Goal: Information Seeking & Learning: Learn about a topic

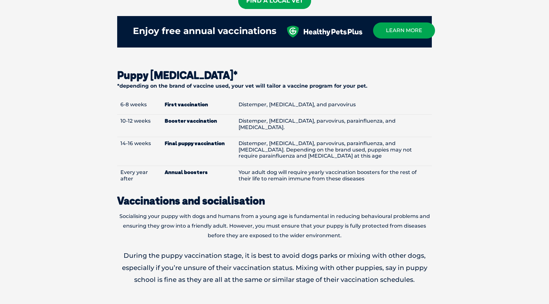
scroll to position [723, 0]
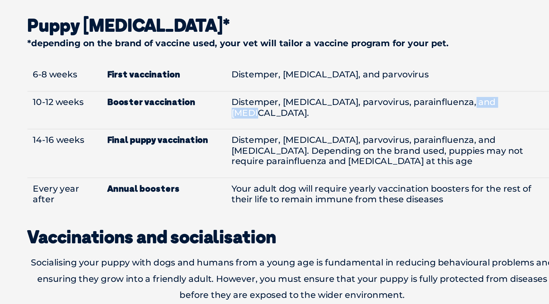
drag, startPoint x: 373, startPoint y: 110, endPoint x: 400, endPoint y: 109, distance: 26.7
click at [400, 112] on td "Distemper, [MEDICAL_DATA], parvovirus, parainfluenza, and [MEDICAL_DATA]." at bounding box center [333, 123] width 197 height 22
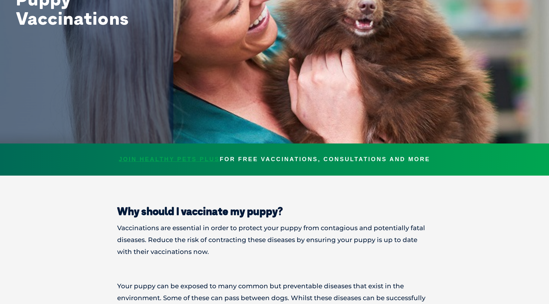
scroll to position [43, 0]
